Goal: Connect with others

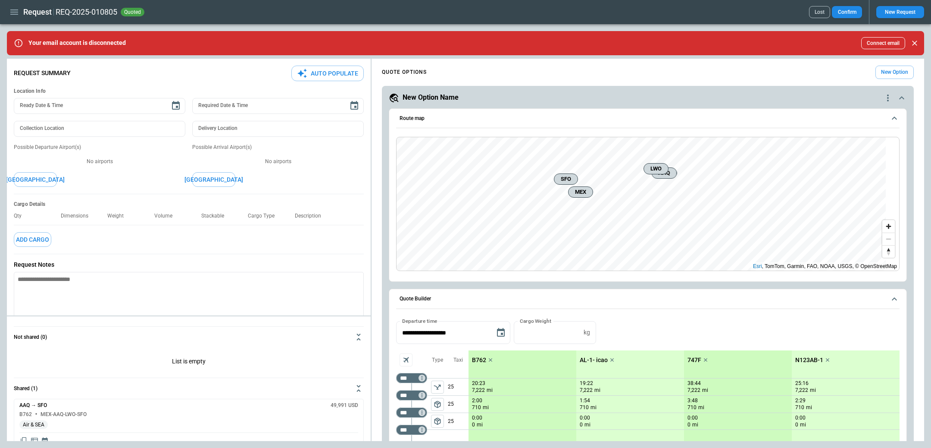
click at [16, 10] on icon "button" at bounding box center [14, 12] width 10 height 10
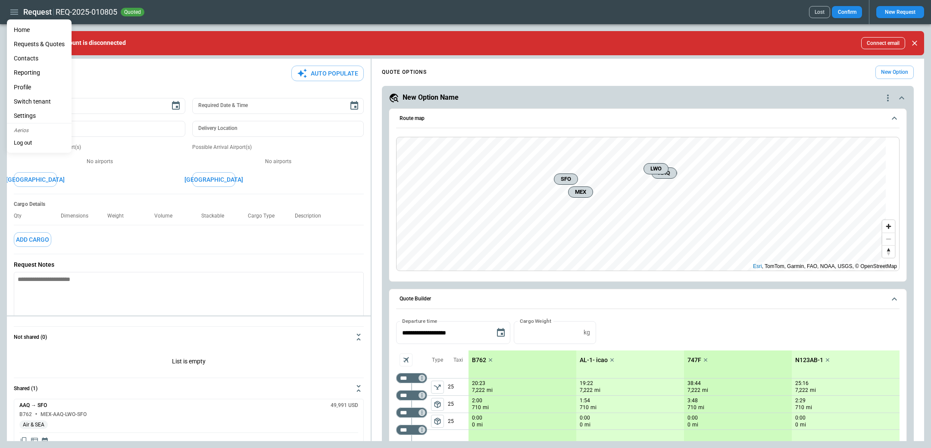
click at [35, 113] on li "Settings" at bounding box center [39, 116] width 65 height 14
click at [35, 90] on li "Profile" at bounding box center [39, 87] width 65 height 14
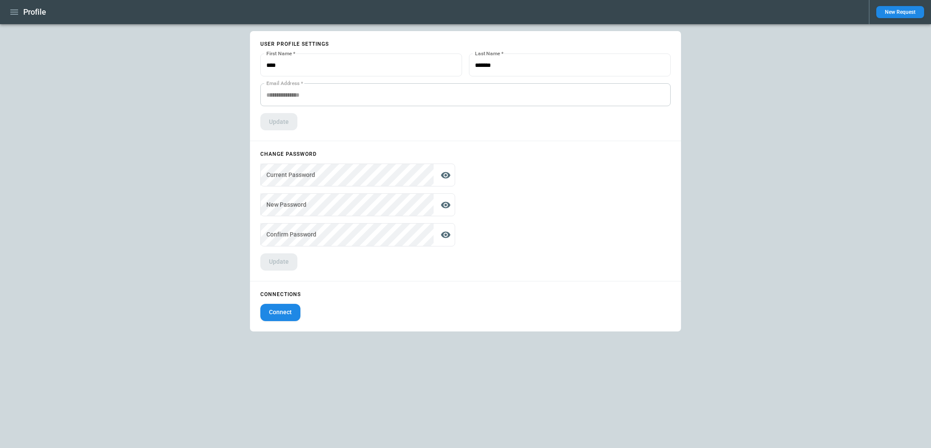
click at [292, 312] on button "Connect" at bounding box center [280, 312] width 40 height 17
